Goal: Information Seeking & Learning: Learn about a topic

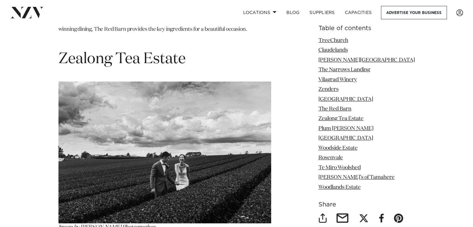
scroll to position [2859, 0]
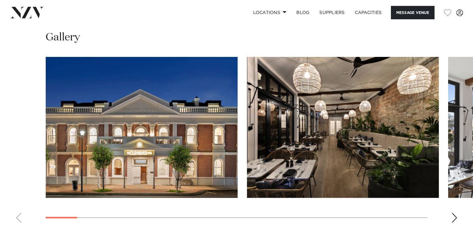
scroll to position [590, 0]
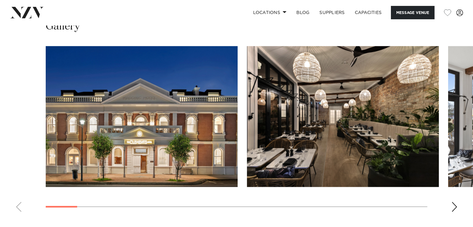
click at [458, 201] on swiper-container at bounding box center [236, 131] width 473 height 171
click at [454, 202] on div "Next slide" at bounding box center [454, 207] width 6 height 10
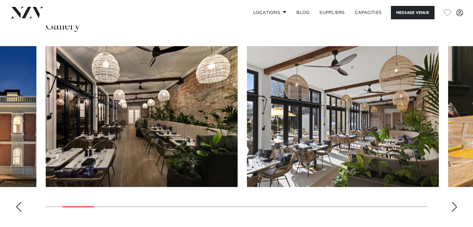
click at [454, 202] on div "Next slide" at bounding box center [454, 207] width 6 height 10
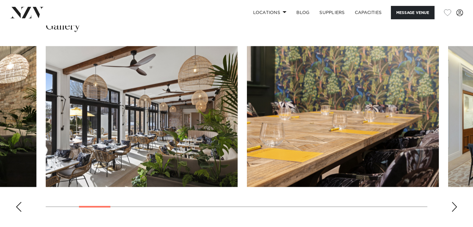
click at [454, 202] on div "Next slide" at bounding box center [454, 207] width 6 height 10
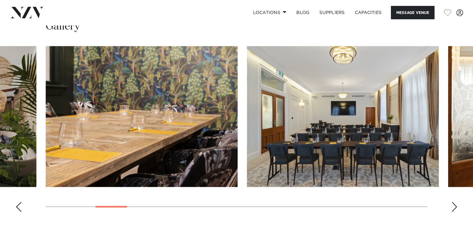
click at [454, 202] on div "Next slide" at bounding box center [454, 207] width 6 height 10
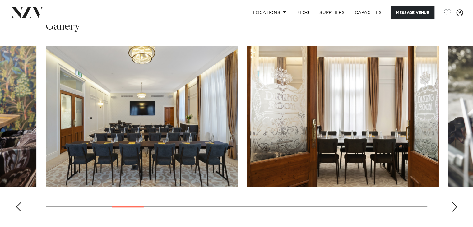
click at [454, 202] on div "Next slide" at bounding box center [454, 207] width 6 height 10
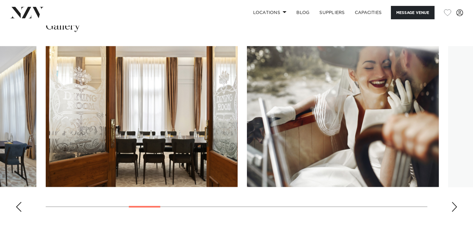
click at [454, 202] on div "Next slide" at bounding box center [454, 207] width 6 height 10
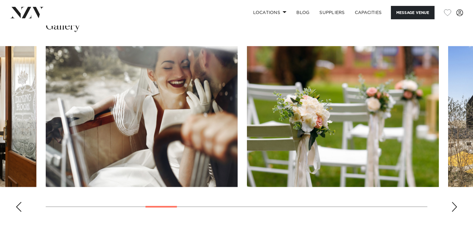
click at [454, 202] on div "Next slide" at bounding box center [454, 207] width 6 height 10
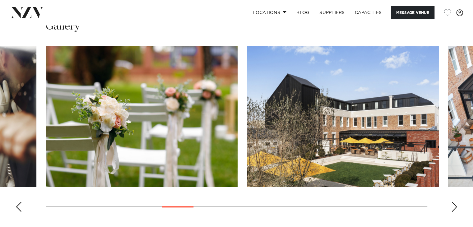
click at [454, 202] on div "Next slide" at bounding box center [454, 207] width 6 height 10
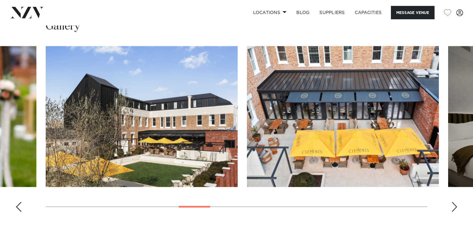
click at [454, 202] on div "Next slide" at bounding box center [454, 207] width 6 height 10
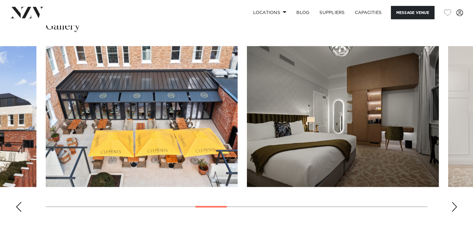
click at [454, 202] on div "Next slide" at bounding box center [454, 207] width 6 height 10
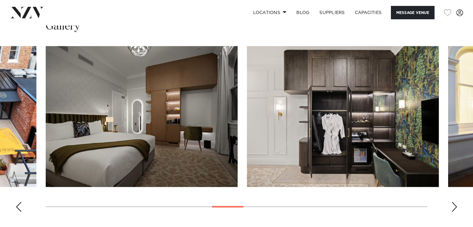
click at [454, 202] on div "Next slide" at bounding box center [454, 207] width 6 height 10
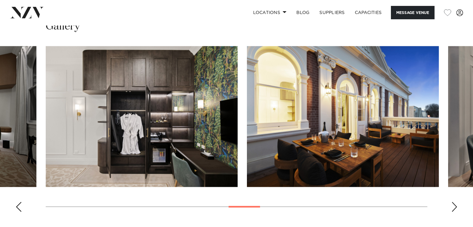
click at [454, 202] on div "Next slide" at bounding box center [454, 207] width 6 height 10
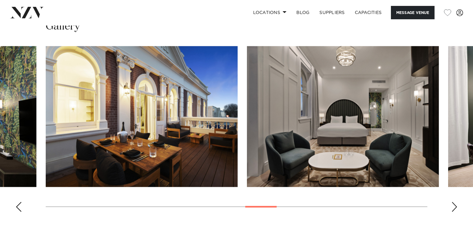
click at [454, 202] on div "Next slide" at bounding box center [454, 207] width 6 height 10
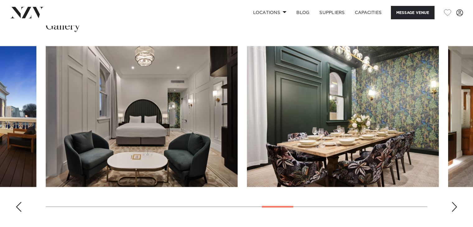
click at [454, 202] on div "Next slide" at bounding box center [454, 207] width 6 height 10
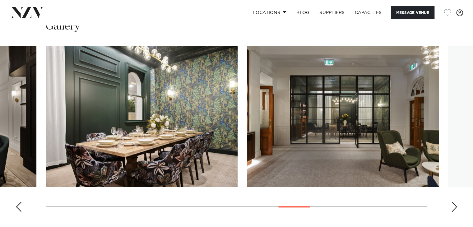
click at [454, 202] on div "Next slide" at bounding box center [454, 207] width 6 height 10
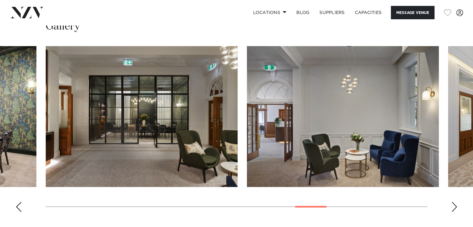
click at [454, 202] on div "Next slide" at bounding box center [454, 207] width 6 height 10
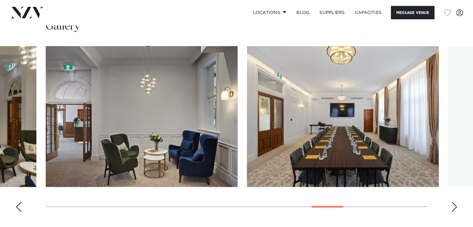
click at [454, 202] on div "Next slide" at bounding box center [454, 207] width 6 height 10
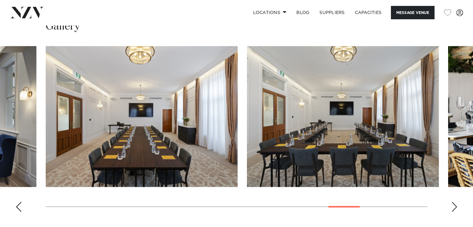
click at [454, 202] on div "Next slide" at bounding box center [454, 207] width 6 height 10
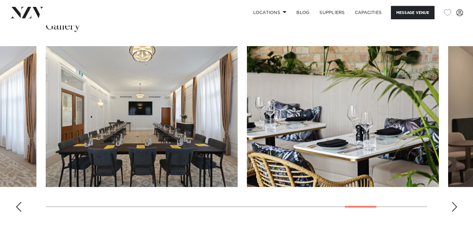
click at [454, 202] on div "Next slide" at bounding box center [454, 207] width 6 height 10
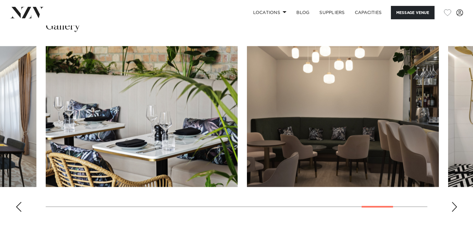
click at [454, 202] on div "Next slide" at bounding box center [454, 207] width 6 height 10
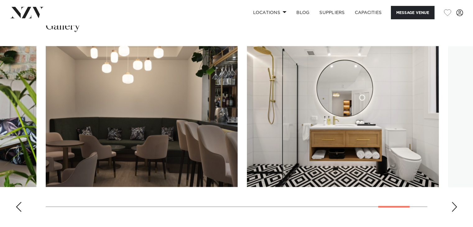
click at [454, 202] on div "Next slide" at bounding box center [454, 207] width 6 height 10
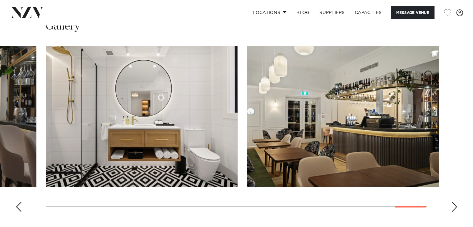
click at [454, 202] on div "Next slide" at bounding box center [454, 207] width 6 height 10
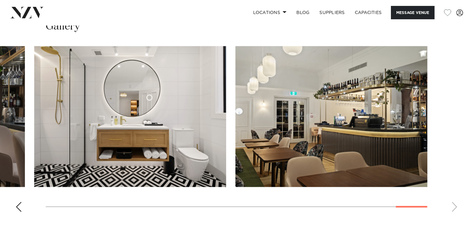
click at [454, 200] on swiper-container at bounding box center [236, 131] width 473 height 171
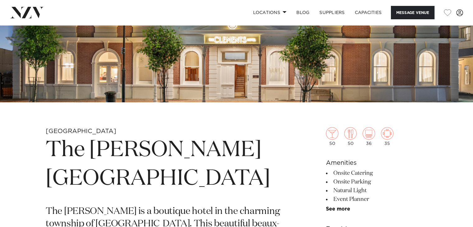
scroll to position [155, 0]
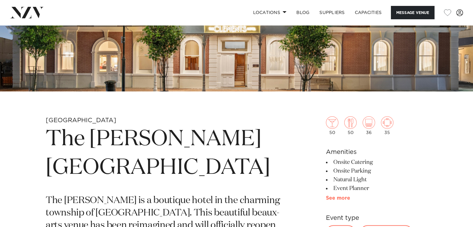
click at [328, 196] on link "See more" at bounding box center [350, 197] width 48 height 5
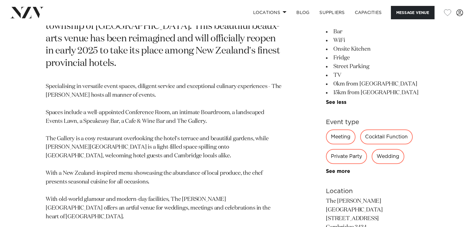
scroll to position [497, 0]
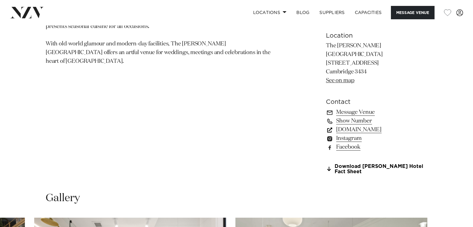
click at [353, 125] on link "clements.co.nz" at bounding box center [376, 129] width 101 height 9
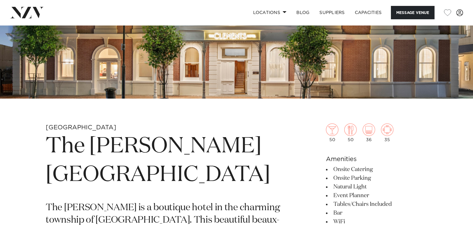
scroll to position [0, 0]
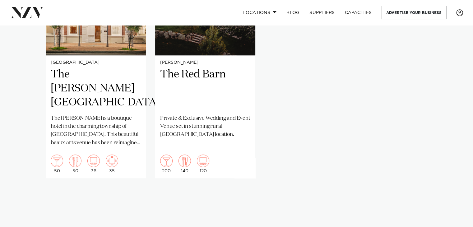
scroll to position [777, 0]
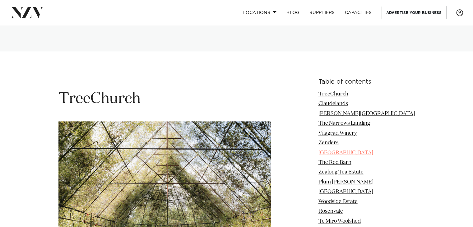
click at [341, 150] on link "[GEOGRAPHIC_DATA]" at bounding box center [345, 152] width 55 height 5
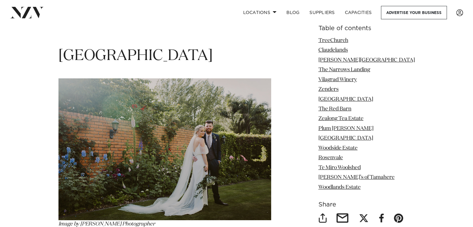
scroll to position [2383, 0]
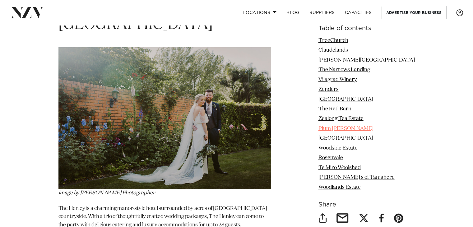
click at [343, 126] on link "Plum [PERSON_NAME]" at bounding box center [345, 128] width 55 height 5
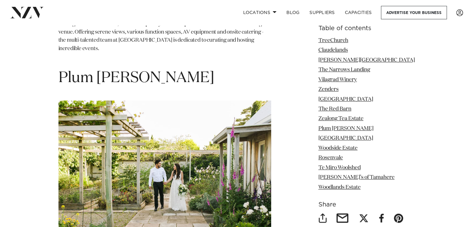
scroll to position [3069, 0]
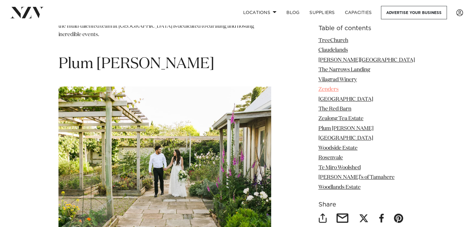
click at [337, 92] on link "Zenders" at bounding box center [328, 89] width 20 height 5
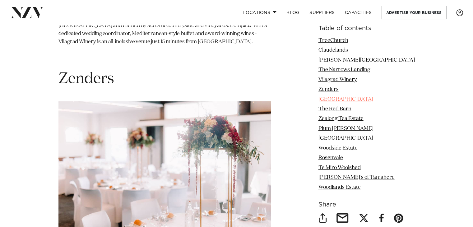
click at [338, 100] on link "[GEOGRAPHIC_DATA]" at bounding box center [345, 99] width 55 height 5
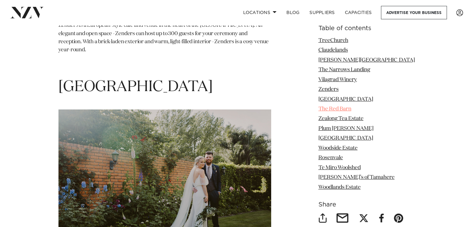
click at [339, 110] on link "The Red Barn" at bounding box center [334, 108] width 33 height 5
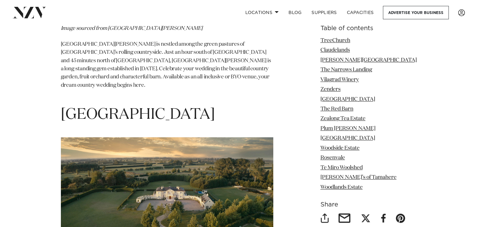
scroll to position [3335, 0]
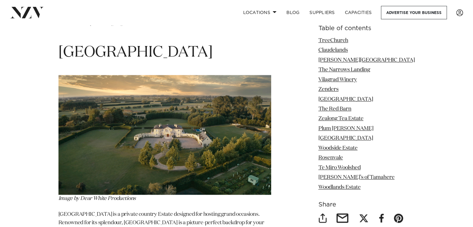
click at [186, 96] on img at bounding box center [164, 135] width 213 height 120
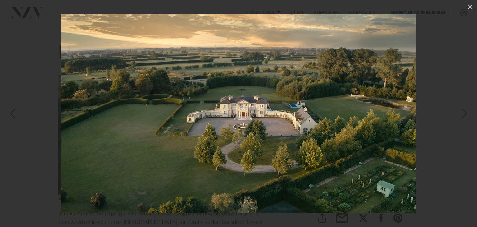
click at [11, 111] on div "Previous slide" at bounding box center [12, 114] width 8 height 12
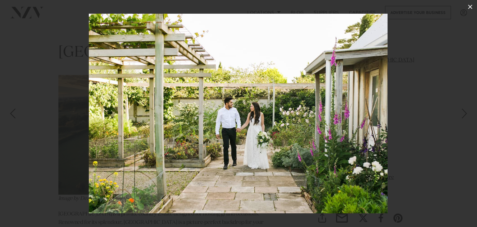
click at [470, 7] on icon at bounding box center [470, 7] width 4 height 4
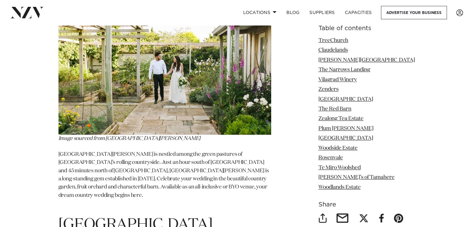
scroll to position [3228, 0]
